Goal: Check status: Check status

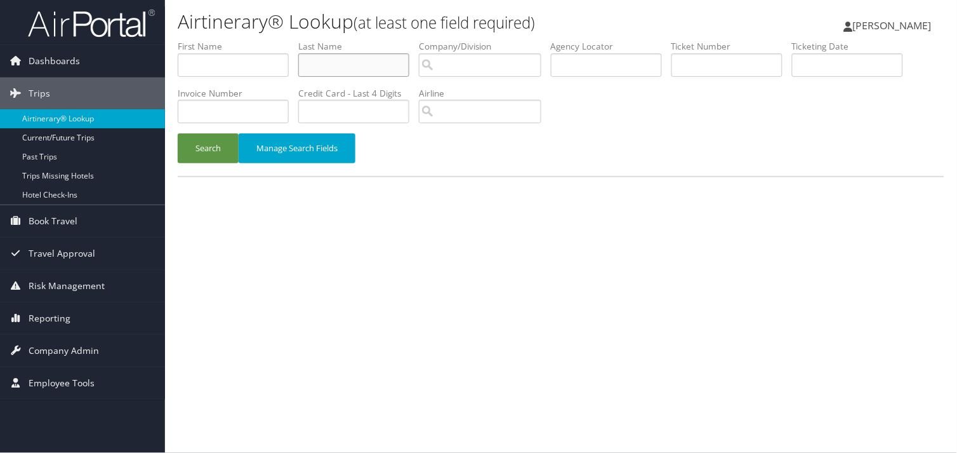
click at [407, 68] on input "text" at bounding box center [353, 64] width 111 height 23
type input "[PERSON_NAME]"
click at [178, 133] on button "Search" at bounding box center [208, 148] width 61 height 30
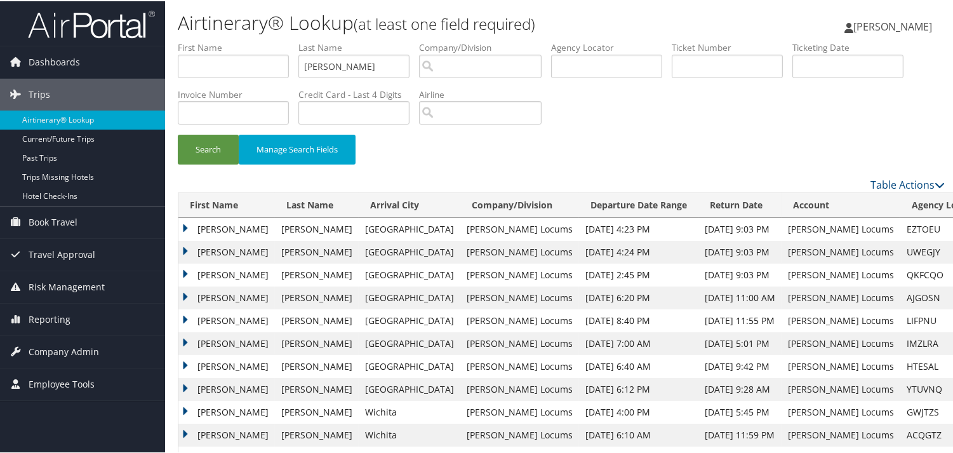
click at [184, 251] on td "Ermias" at bounding box center [226, 250] width 96 height 23
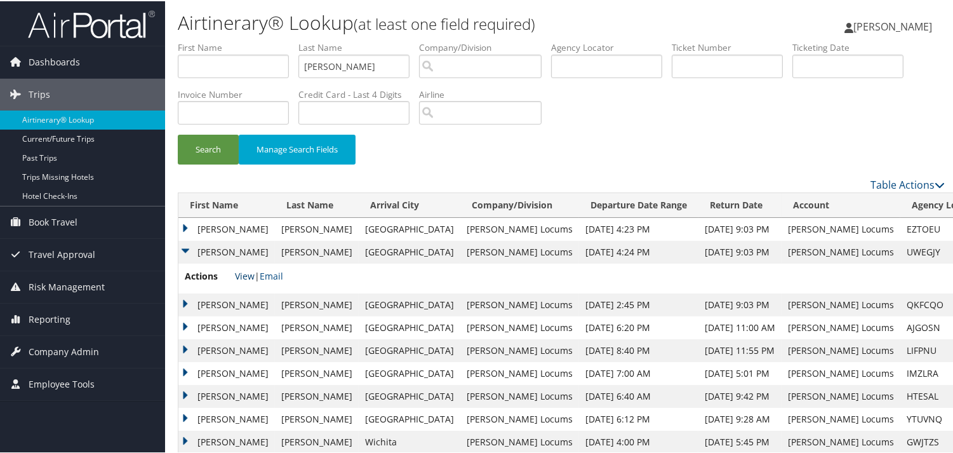
click at [242, 271] on link "View" at bounding box center [245, 275] width 20 height 12
click at [396, 67] on input "MEKONNEN" at bounding box center [353, 64] width 111 height 23
drag, startPoint x: 397, startPoint y: 67, endPoint x: 168, endPoint y: 65, distance: 229.8
click at [178, 65] on form "First Name Last Name MEKONNEN Departure City Arrival City Company/Division Airp…" at bounding box center [561, 108] width 767 height 136
type input "BASS"
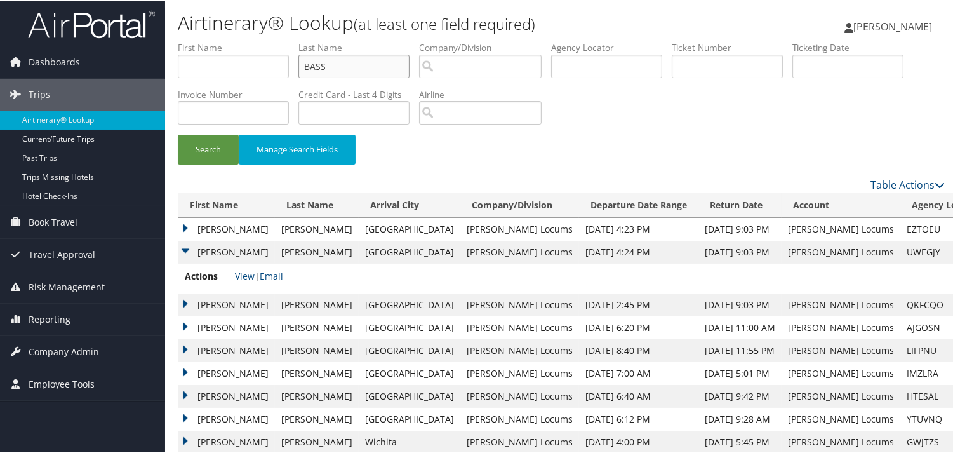
click at [178, 133] on button "Search" at bounding box center [208, 148] width 61 height 30
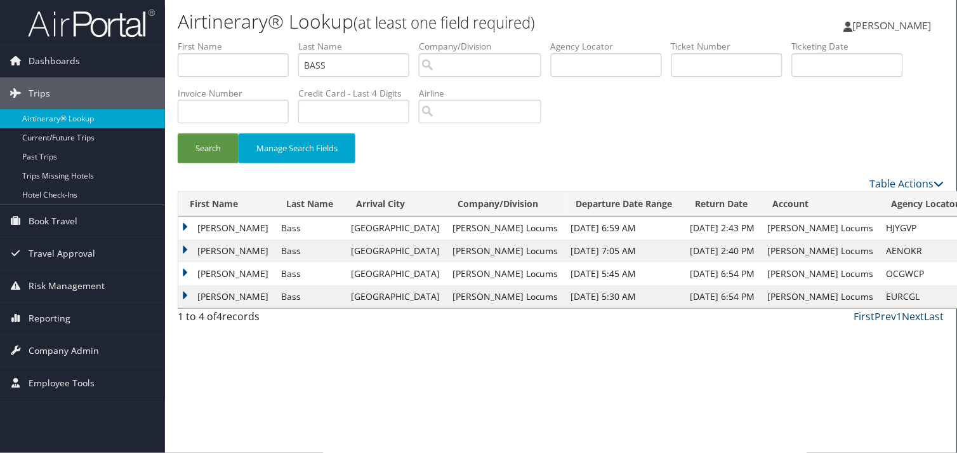
click at [182, 245] on td "James" at bounding box center [226, 250] width 96 height 23
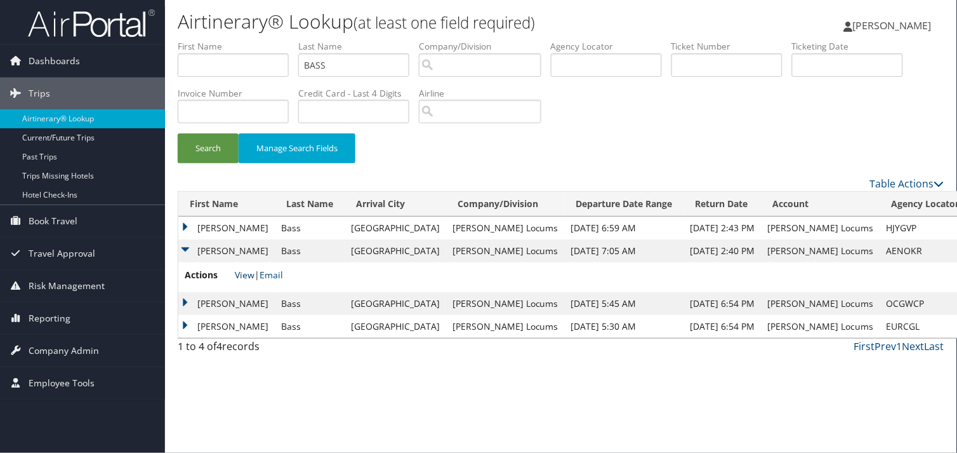
click at [241, 273] on link "View" at bounding box center [245, 275] width 20 height 12
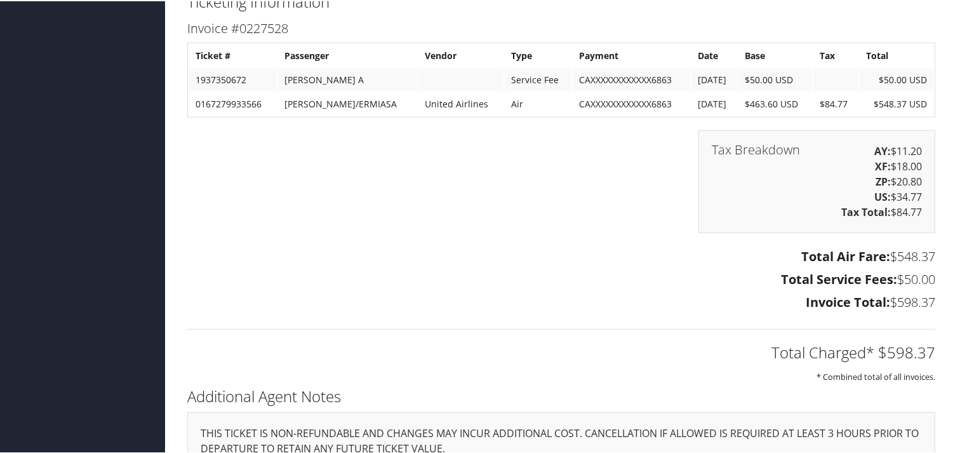
scroll to position [2145, 0]
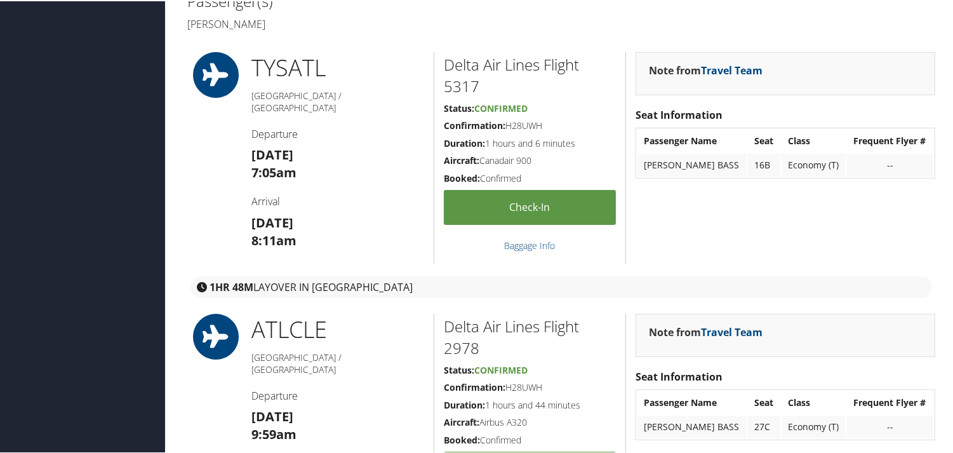
scroll to position [70, 0]
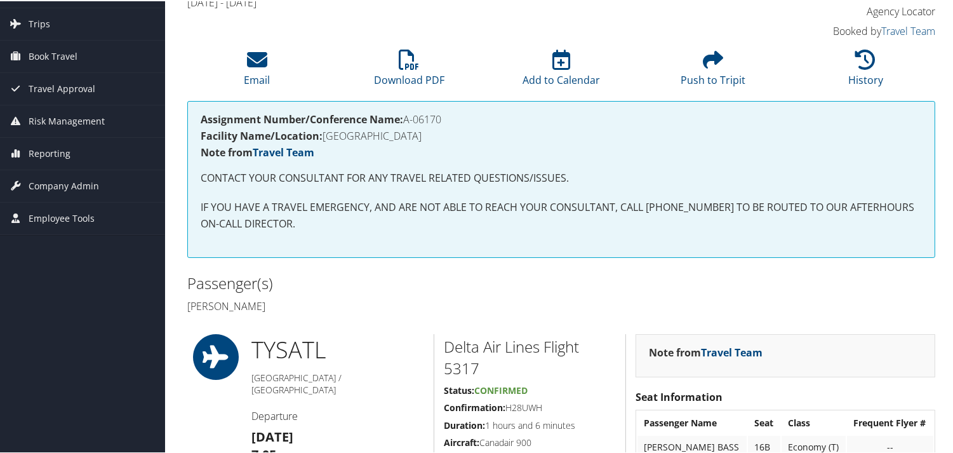
drag, startPoint x: 451, startPoint y: 119, endPoint x: 405, endPoint y: 118, distance: 46.4
click at [405, 118] on h4 "Assignment Number/Conference Name: A-06170" at bounding box center [561, 118] width 721 height 10
copy h4 "A-06170"
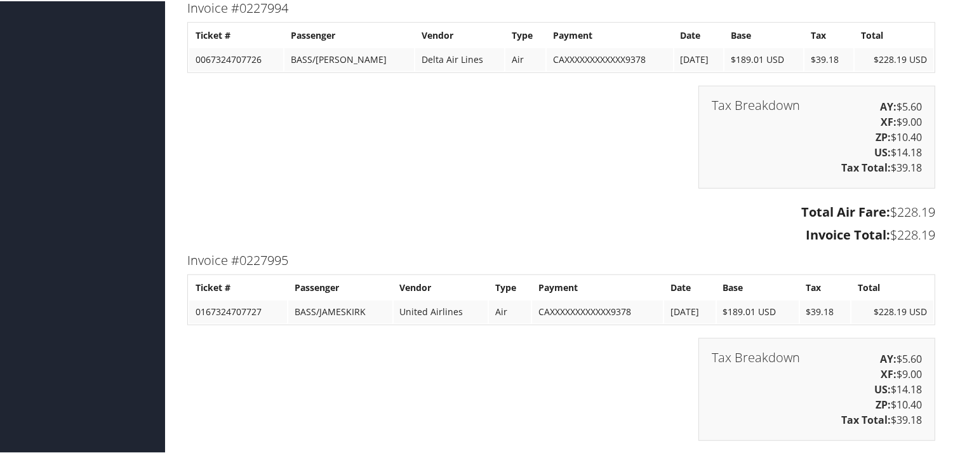
scroll to position [2328, 0]
